Goal: Find specific page/section: Find specific page/section

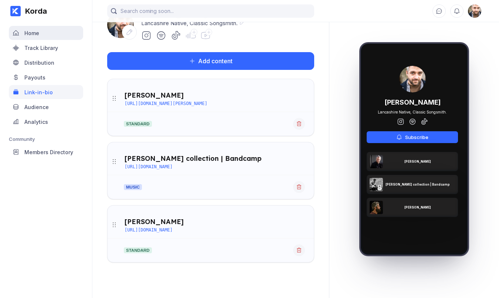
click at [39, 36] on div "Home" at bounding box center [46, 33] width 74 height 14
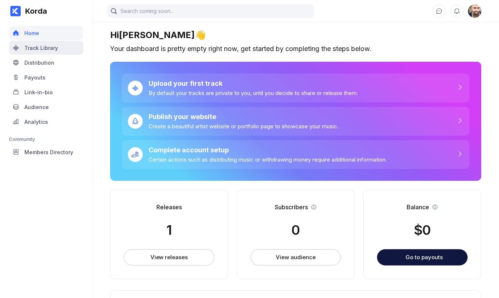
click at [31, 45] on div "Track Library" at bounding box center [41, 48] width 34 height 6
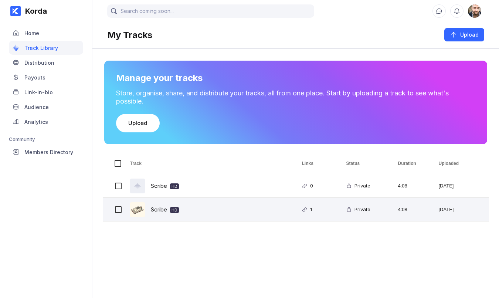
click at [157, 211] on div "Scribe HD" at bounding box center [165, 209] width 28 height 17
